Goal: Task Accomplishment & Management: Manage account settings

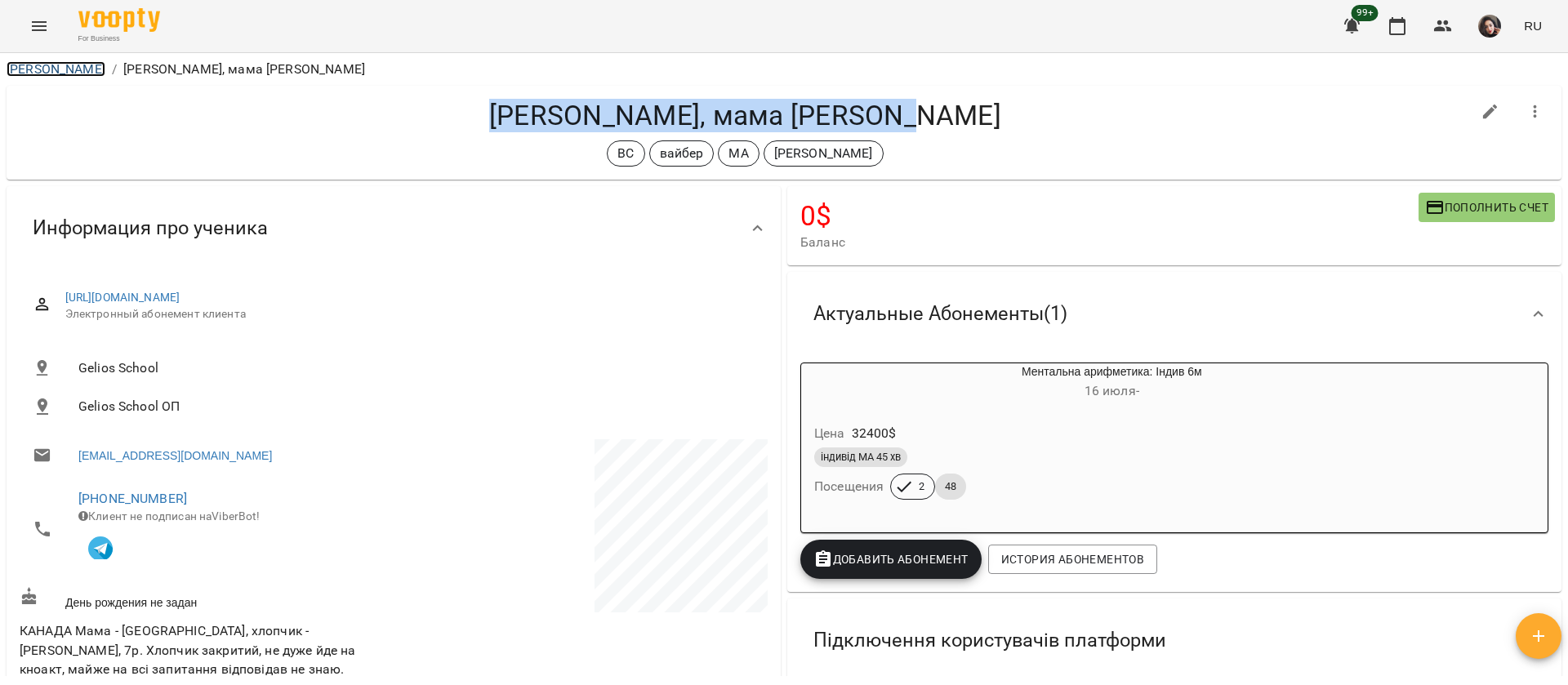
click at [51, 69] on link "[PERSON_NAME]" at bounding box center [56, 69] width 99 height 15
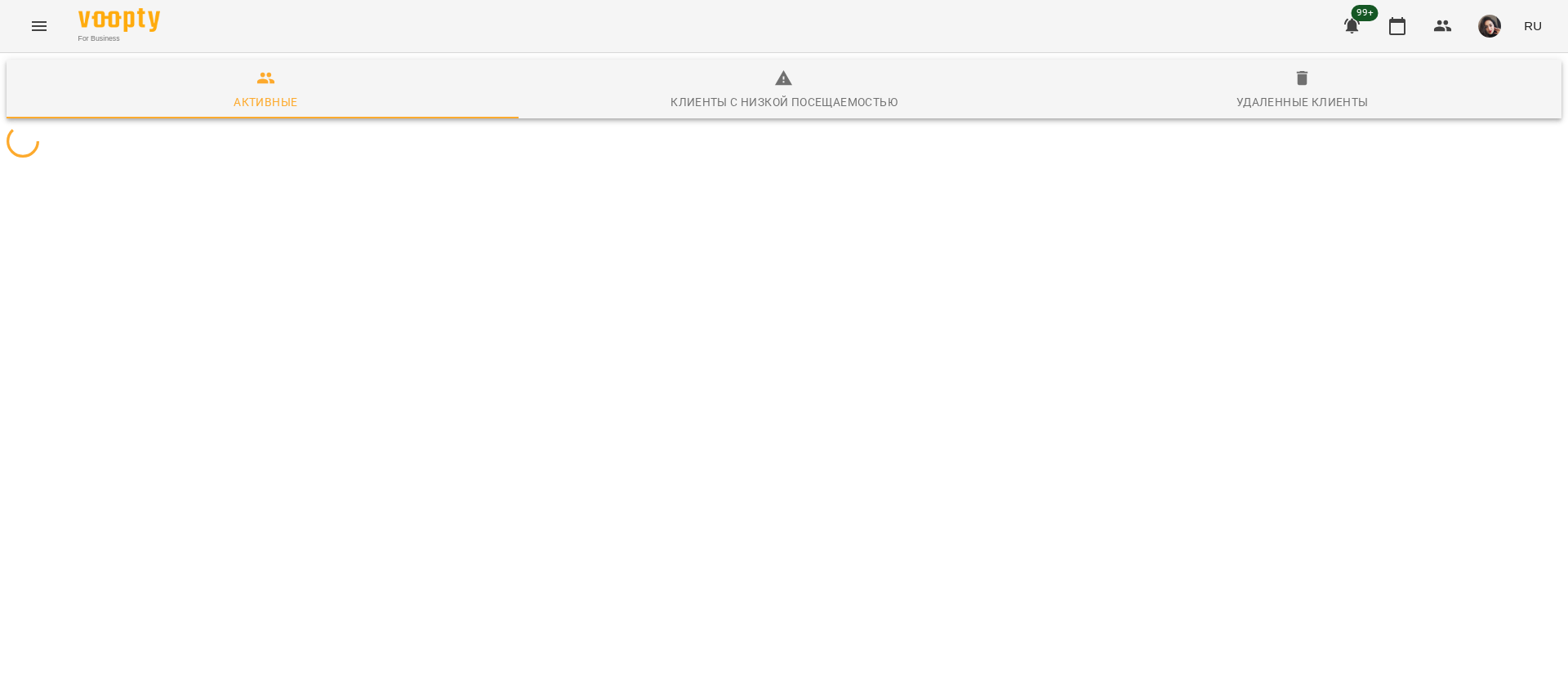
click at [44, 34] on icon "Menu" at bounding box center [39, 25] width 20 height 20
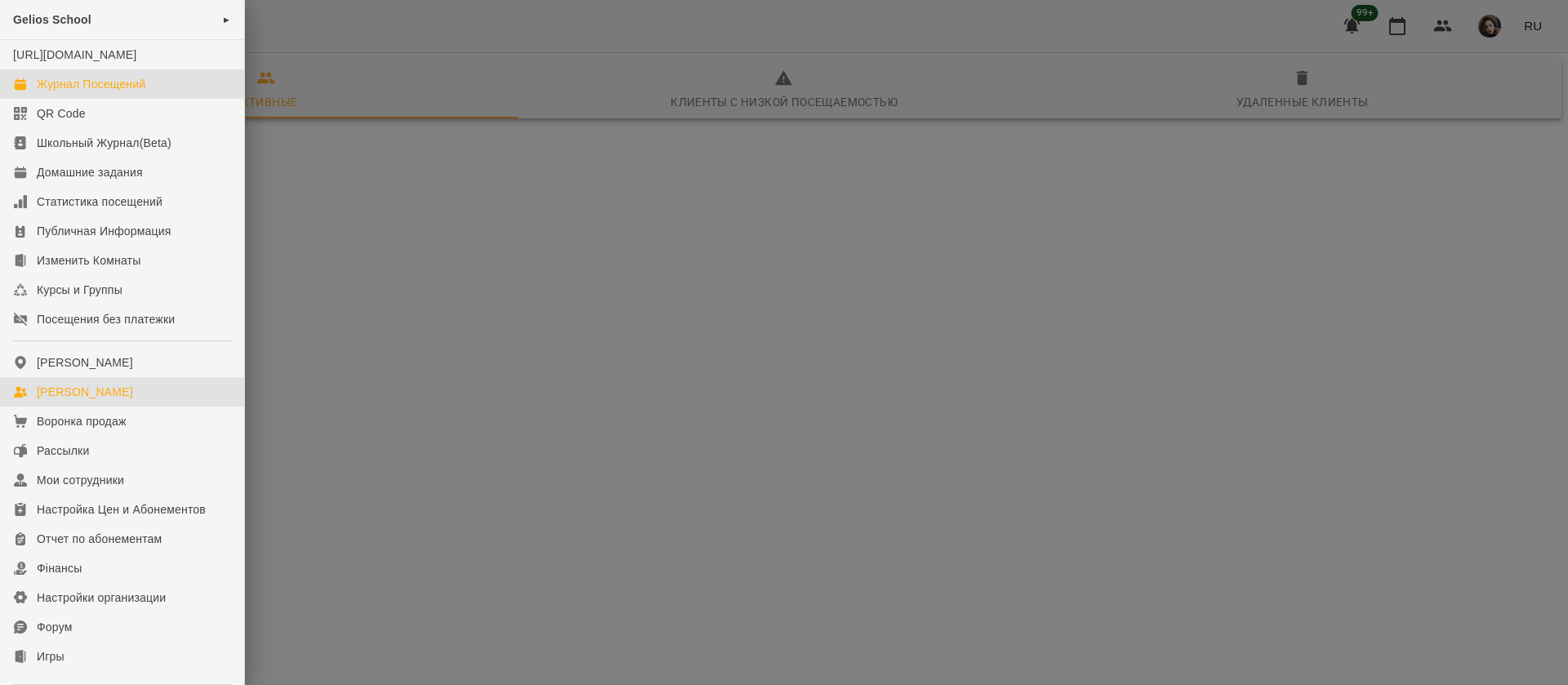
click at [59, 92] on div "Журнал Посещений" at bounding box center [90, 84] width 108 height 16
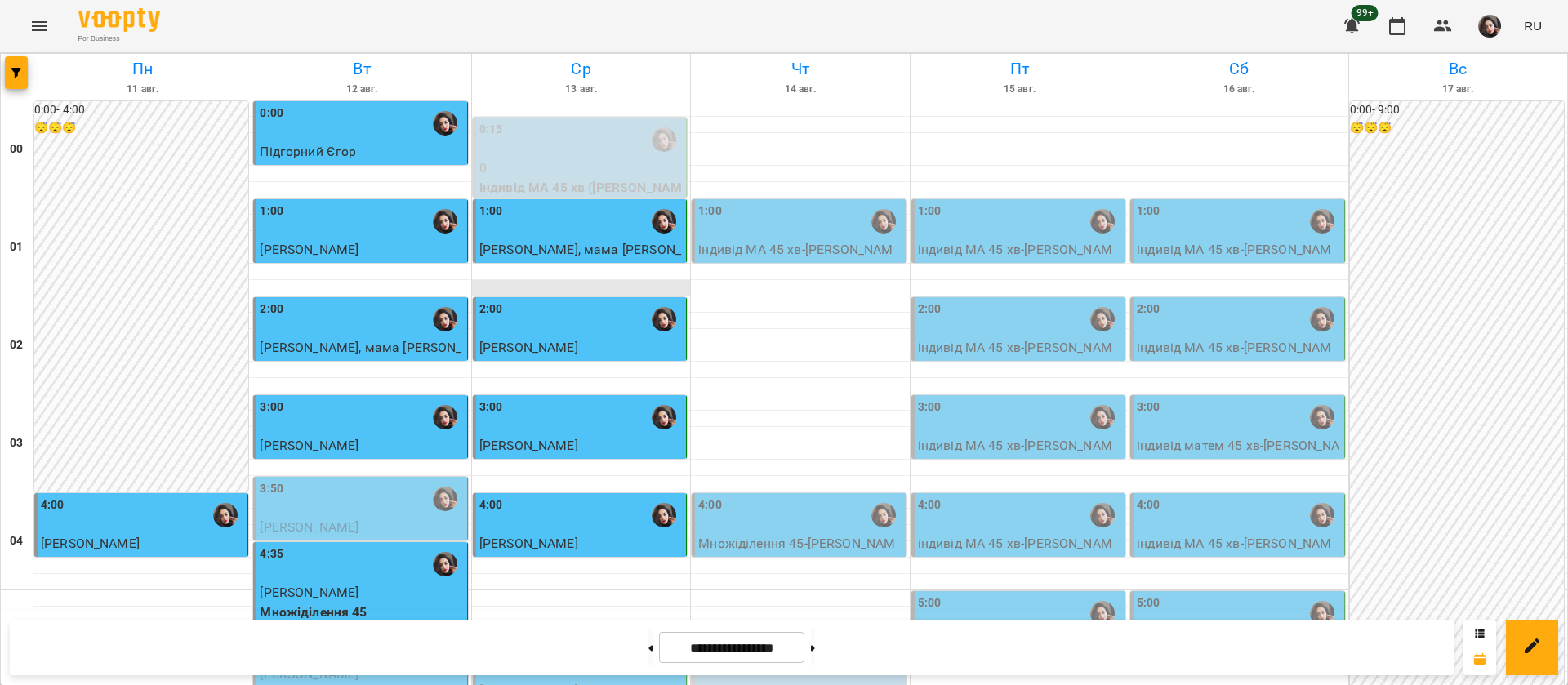
scroll to position [857, 0]
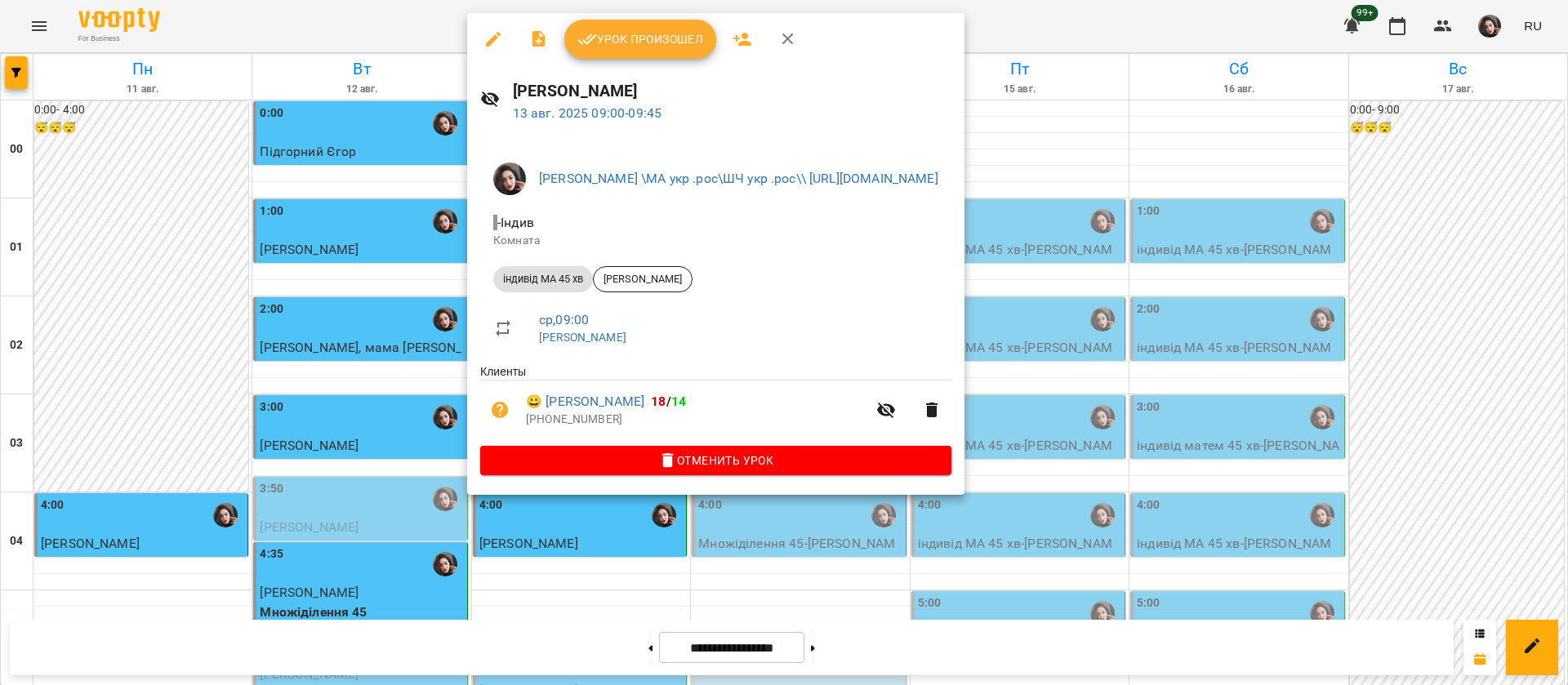
click at [630, 27] on button "Урок произошел" at bounding box center [640, 40] width 152 height 40
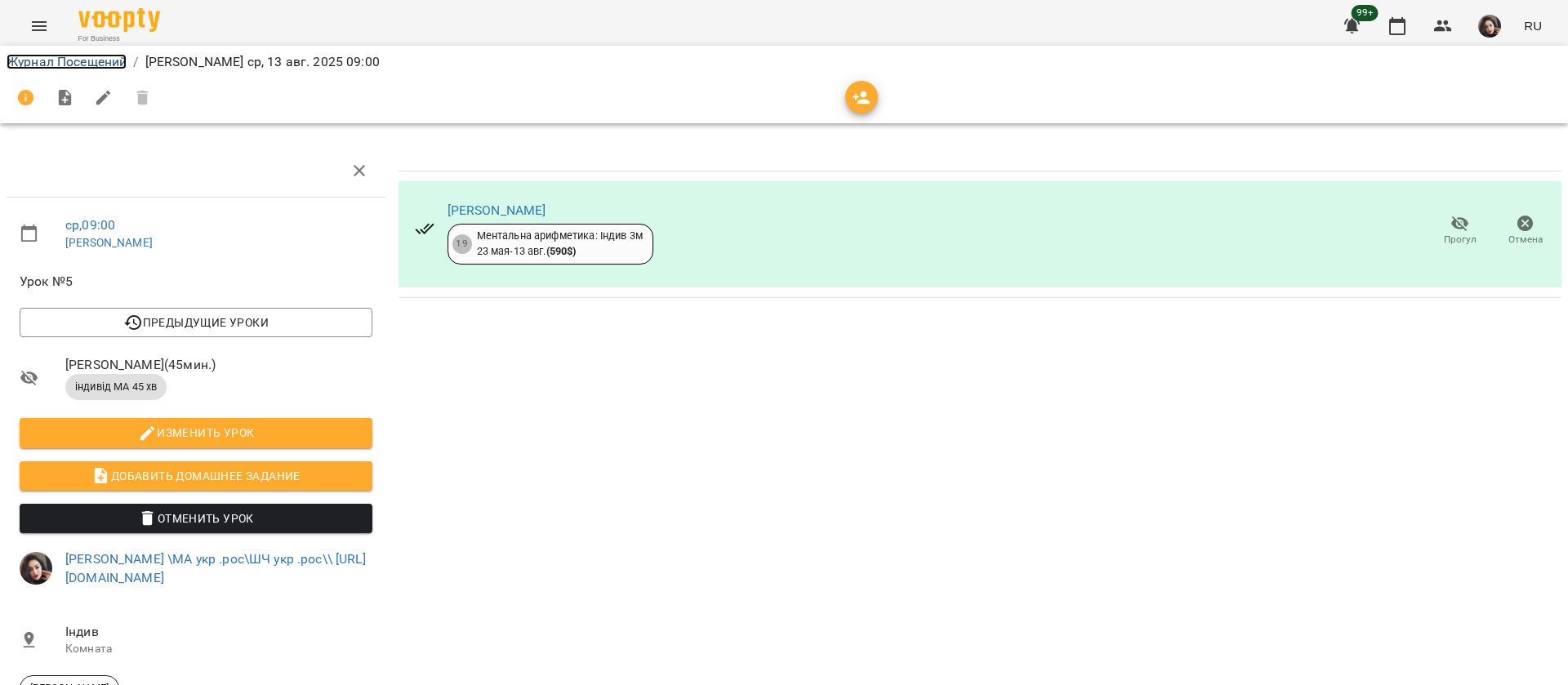
click at [41, 64] on link "Журнал Посещений" at bounding box center [66, 61] width 120 height 15
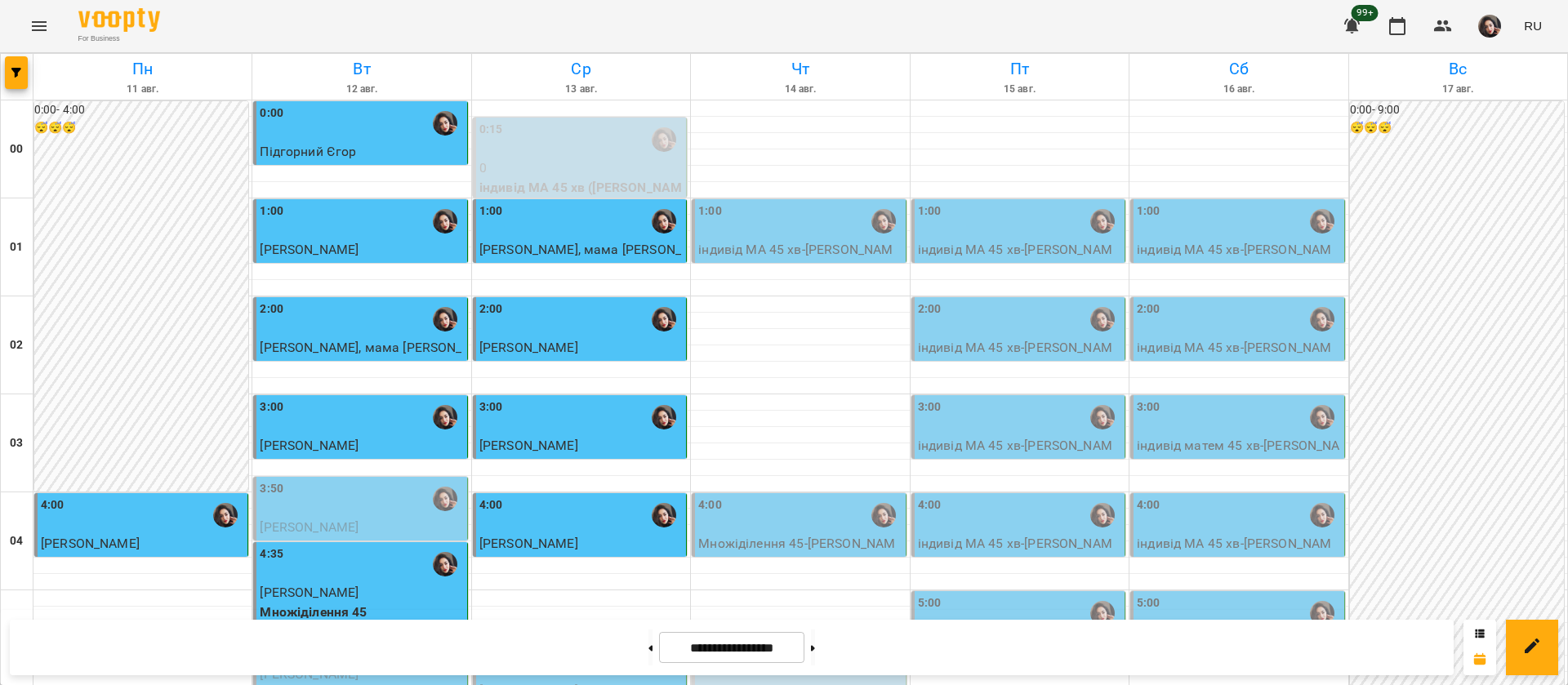
scroll to position [1837, 0]
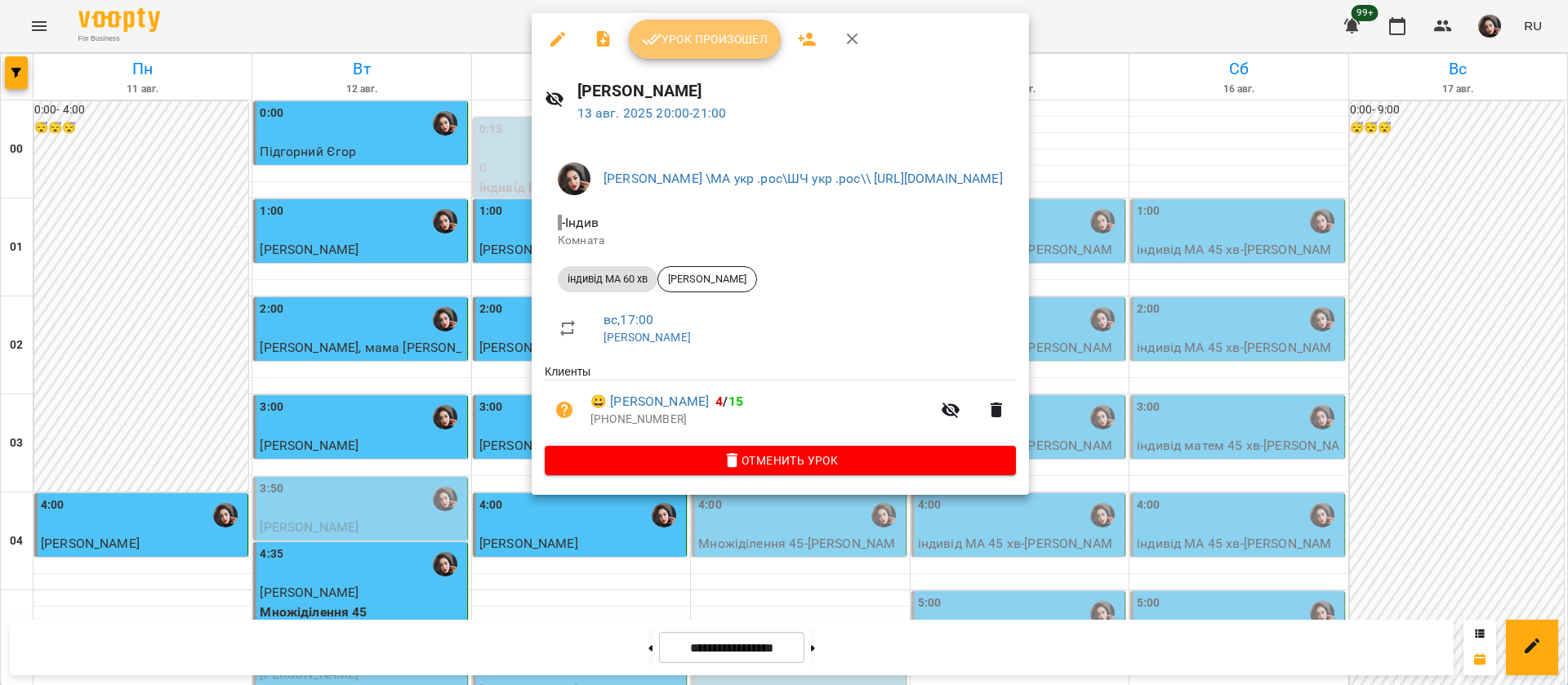
click at [685, 39] on span "Урок произошел" at bounding box center [704, 39] width 125 height 20
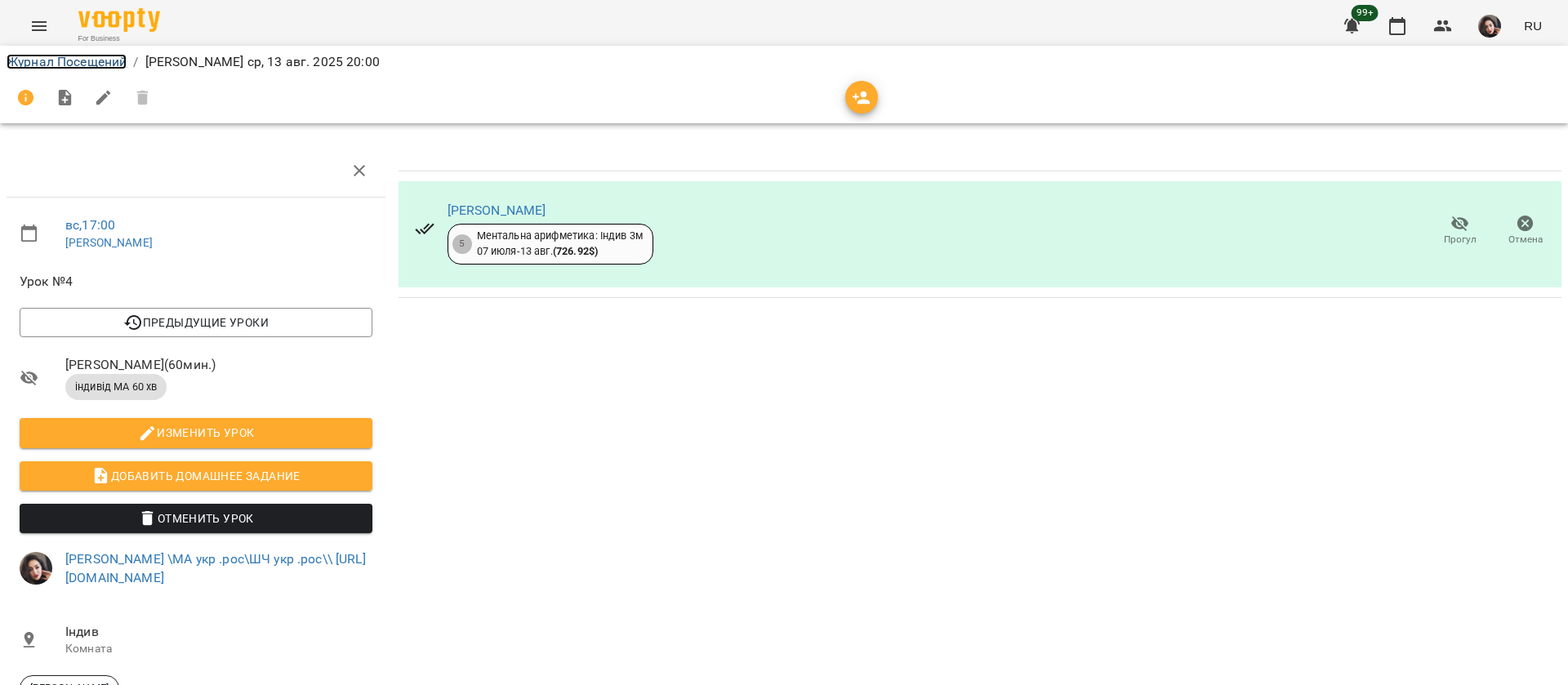
click at [117, 65] on link "Журнал Посещений" at bounding box center [66, 61] width 120 height 15
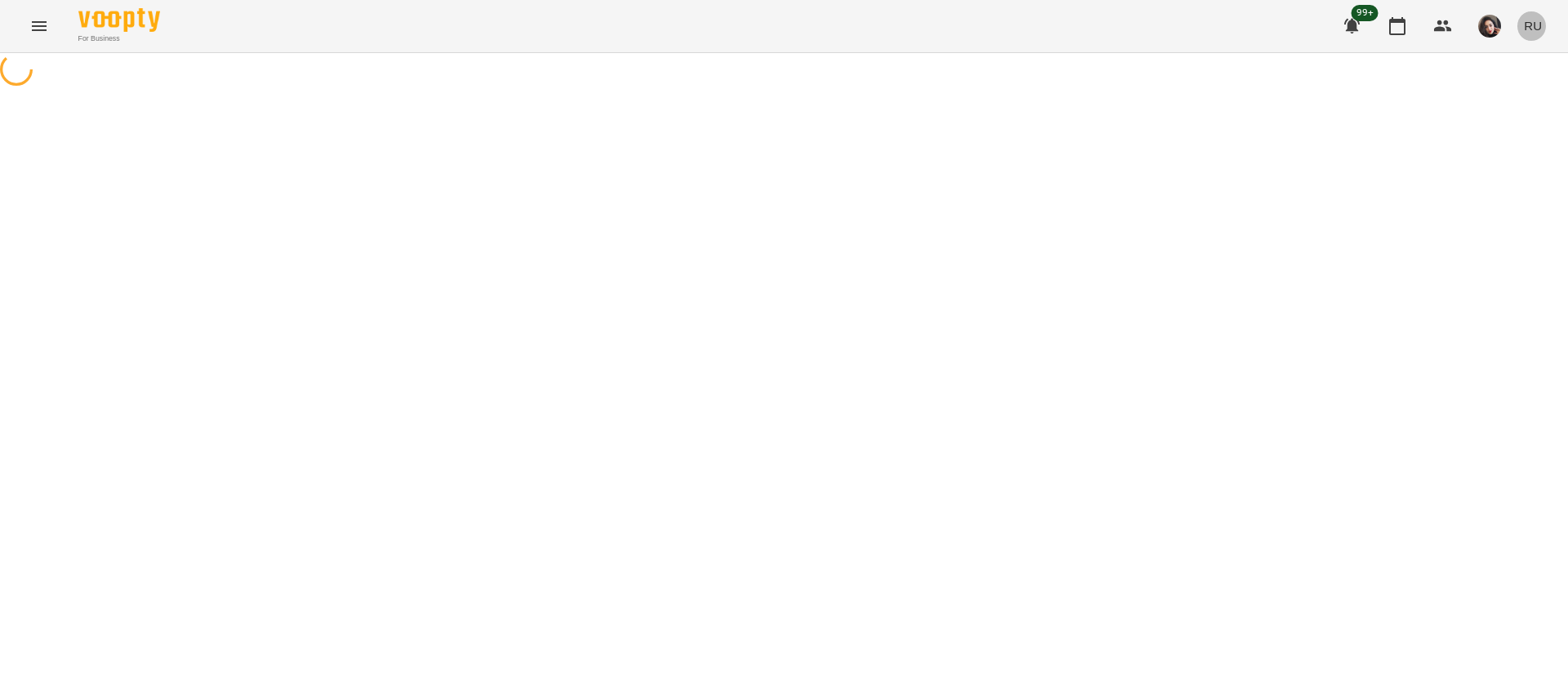
click at [1532, 32] on span "RU" at bounding box center [1532, 25] width 18 height 17
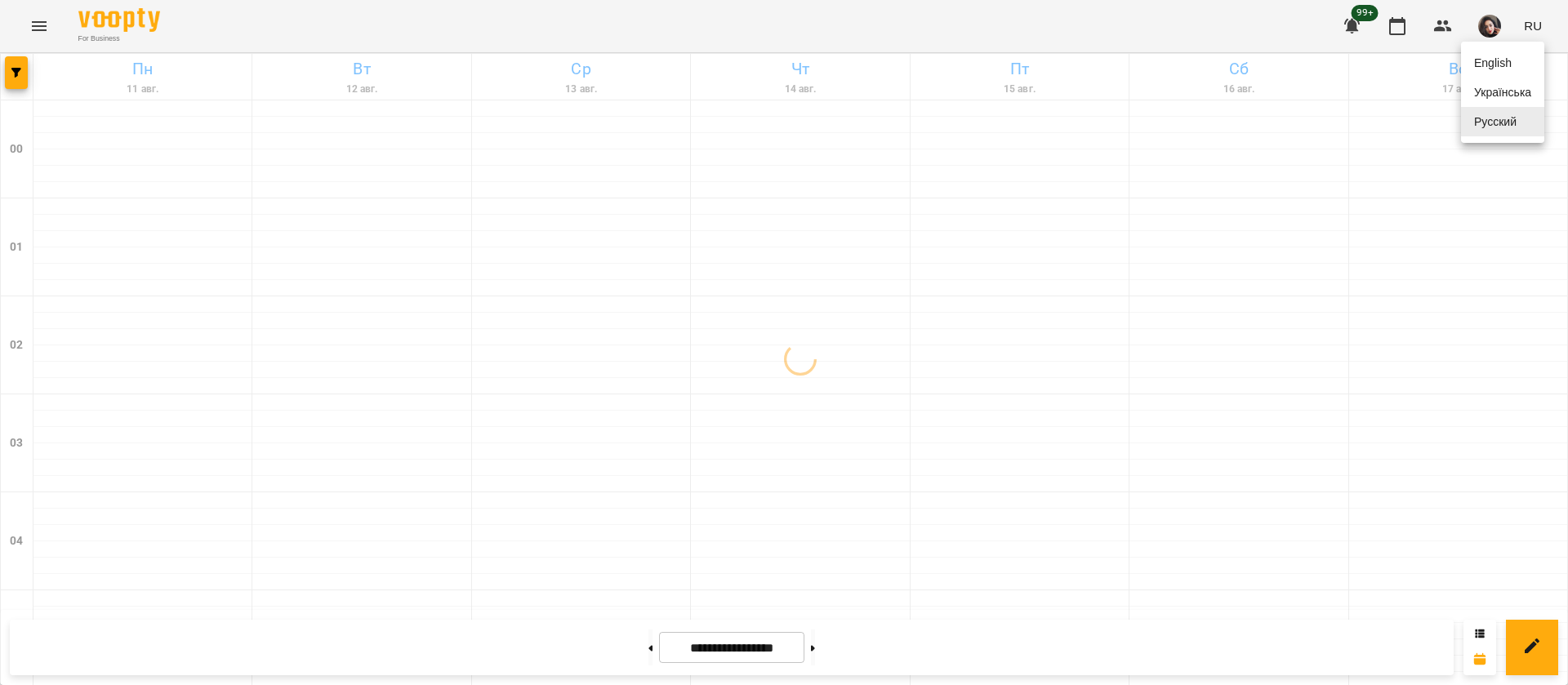
click at [1524, 97] on div "Українська" at bounding box center [1503, 91] width 83 height 29
